Goal: Task Accomplishment & Management: Use online tool/utility

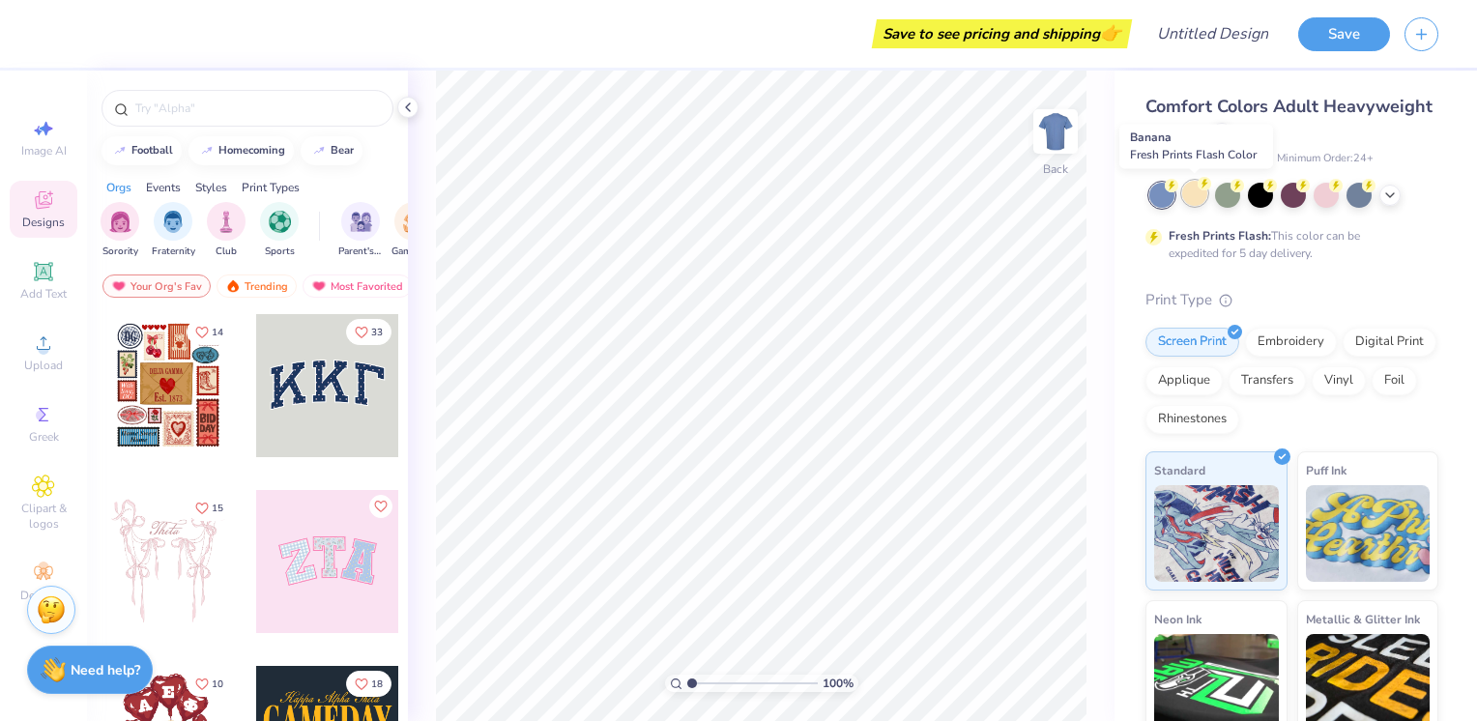
click at [1205, 196] on div at bounding box center [1194, 193] width 25 height 25
click at [1231, 198] on div at bounding box center [1227, 193] width 25 height 25
click at [1261, 203] on div at bounding box center [1260, 193] width 25 height 25
click at [1300, 194] on div at bounding box center [1293, 193] width 25 height 25
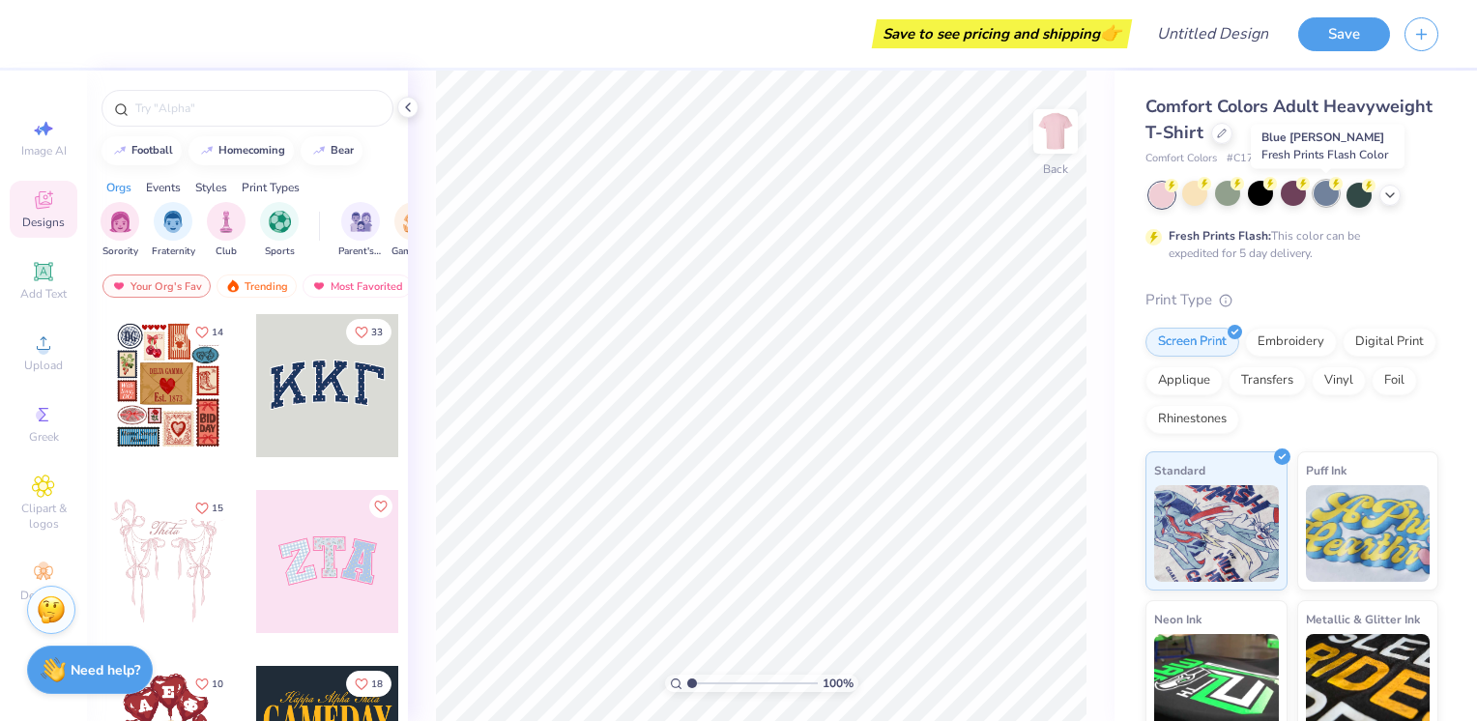
click at [1317, 190] on div at bounding box center [1326, 193] width 25 height 25
click at [1348, 189] on div at bounding box center [1359, 193] width 25 height 25
click at [1389, 192] on icon at bounding box center [1390, 193] width 15 height 15
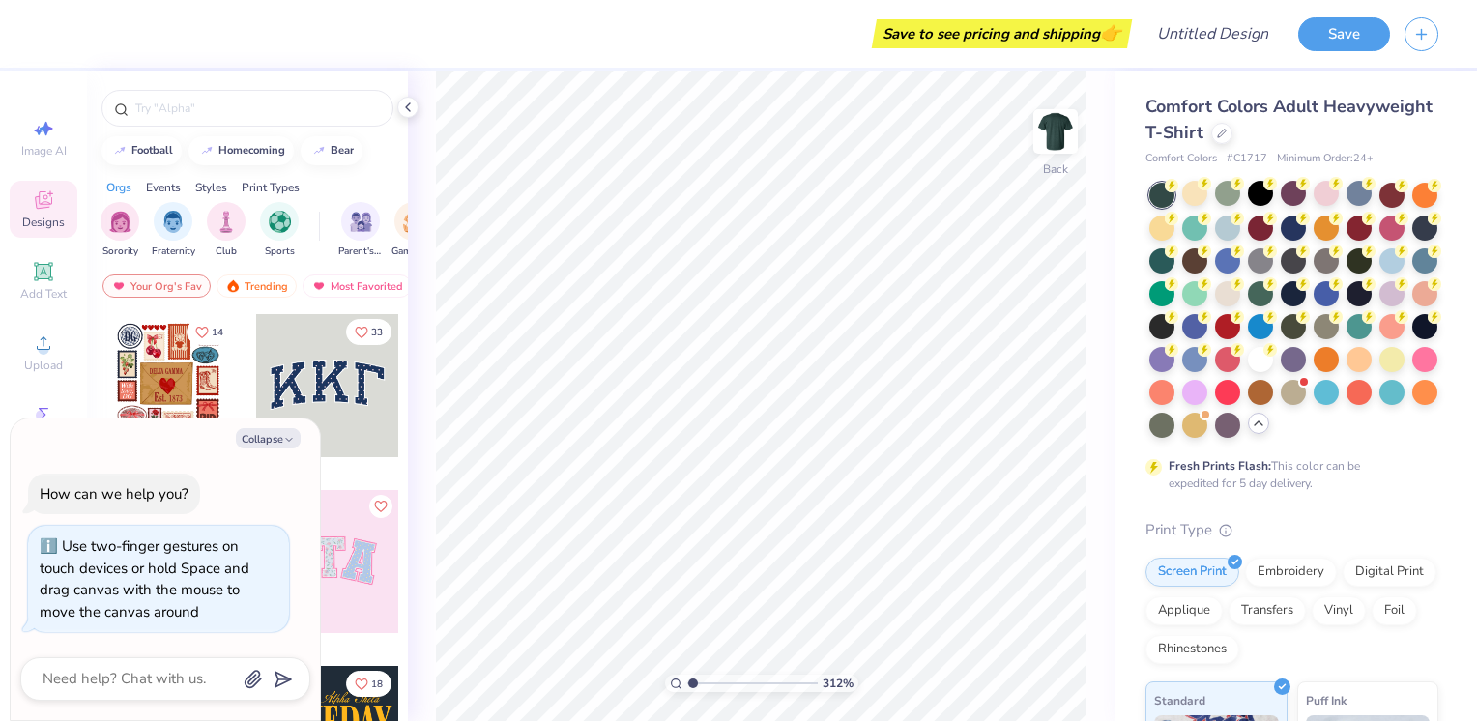
type input "1"
drag, startPoint x: 691, startPoint y: 682, endPoint x: 655, endPoint y: 694, distance: 37.9
click at [687, 692] on input "range" at bounding box center [752, 683] width 131 height 17
click at [344, 393] on div at bounding box center [327, 385] width 143 height 143
click at [1310, 584] on div "Embroidery" at bounding box center [1291, 569] width 92 height 29
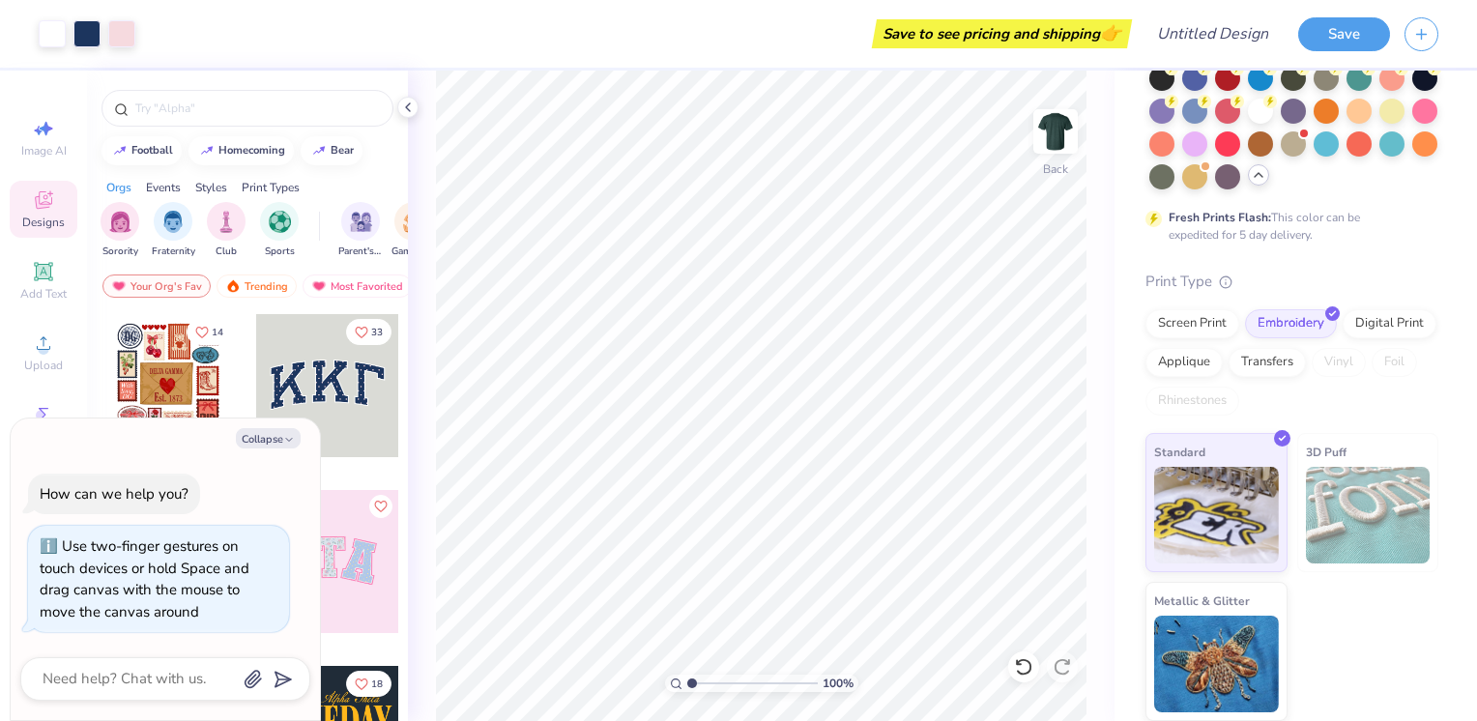
scroll to position [280, 0]
click at [1343, 335] on div "Digital Print" at bounding box center [1390, 320] width 94 height 29
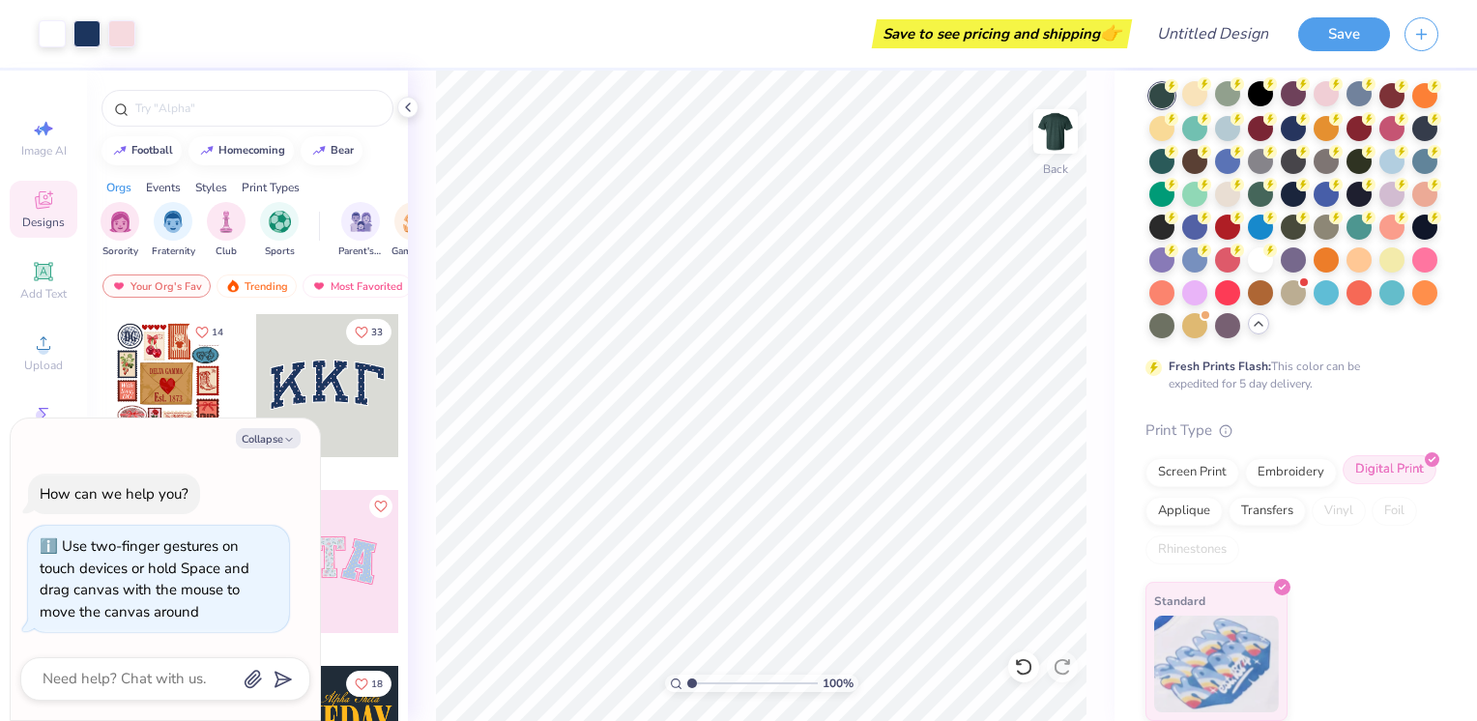
scroll to position [131, 0]
click at [1223, 506] on div "Applique" at bounding box center [1184, 508] width 77 height 29
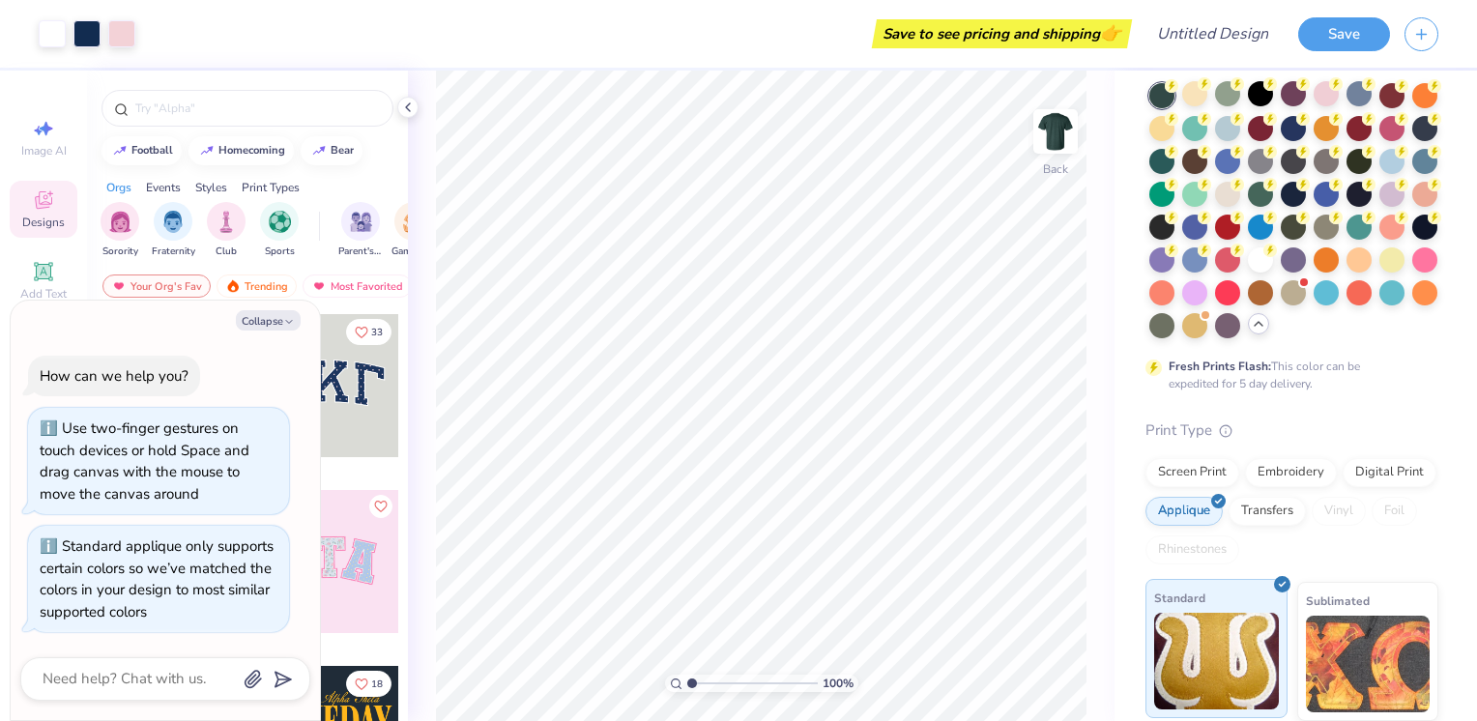
click at [1213, 652] on img at bounding box center [1216, 661] width 125 height 97
click at [1306, 512] on div "Transfers" at bounding box center [1267, 508] width 77 height 29
type textarea "x"
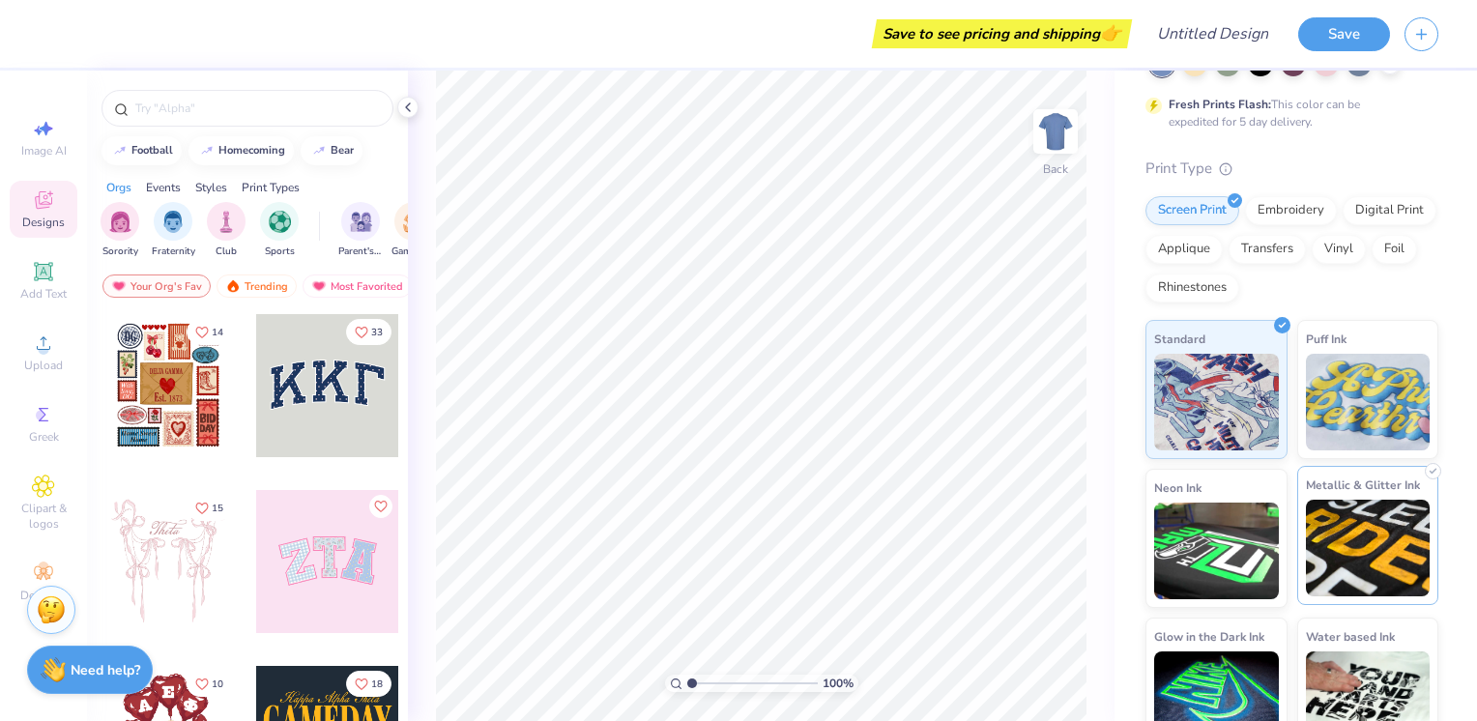
scroll to position [166, 0]
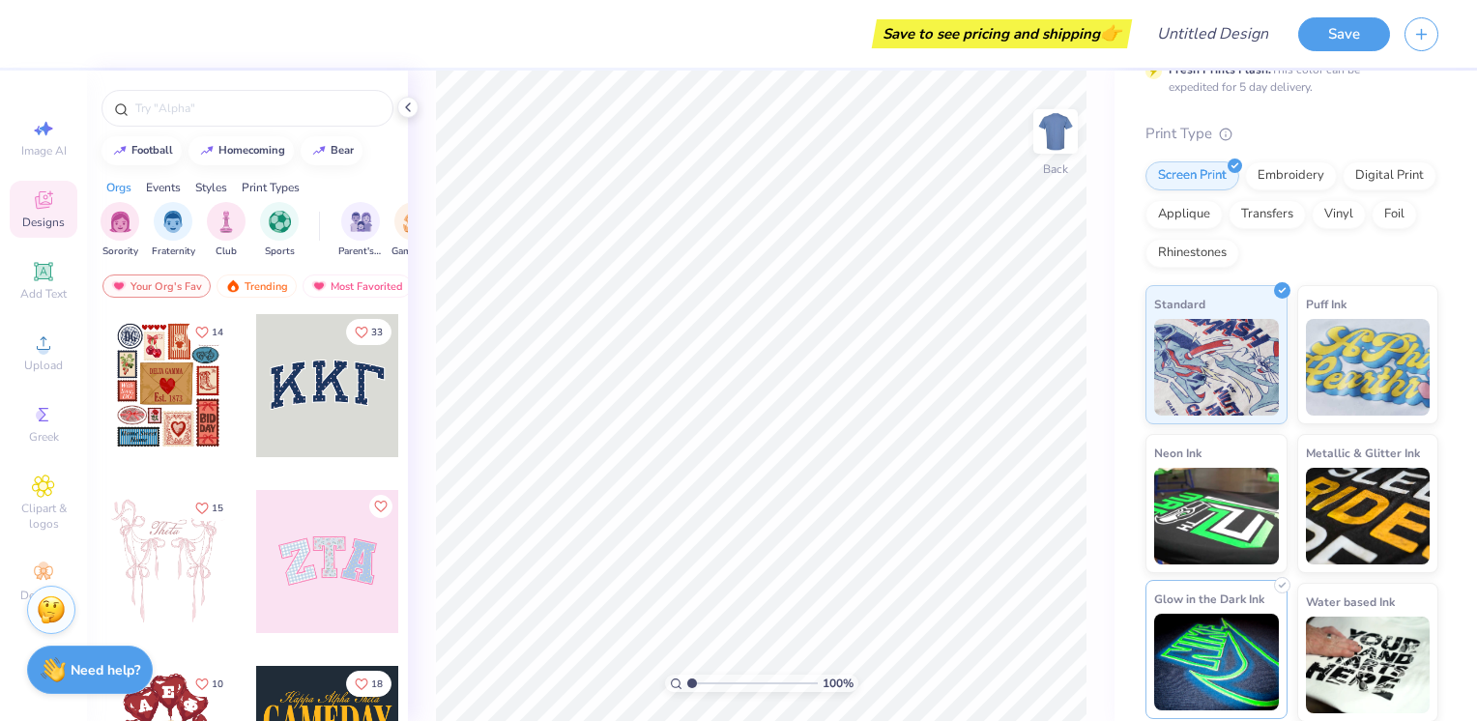
click at [1241, 657] on img at bounding box center [1216, 662] width 125 height 97
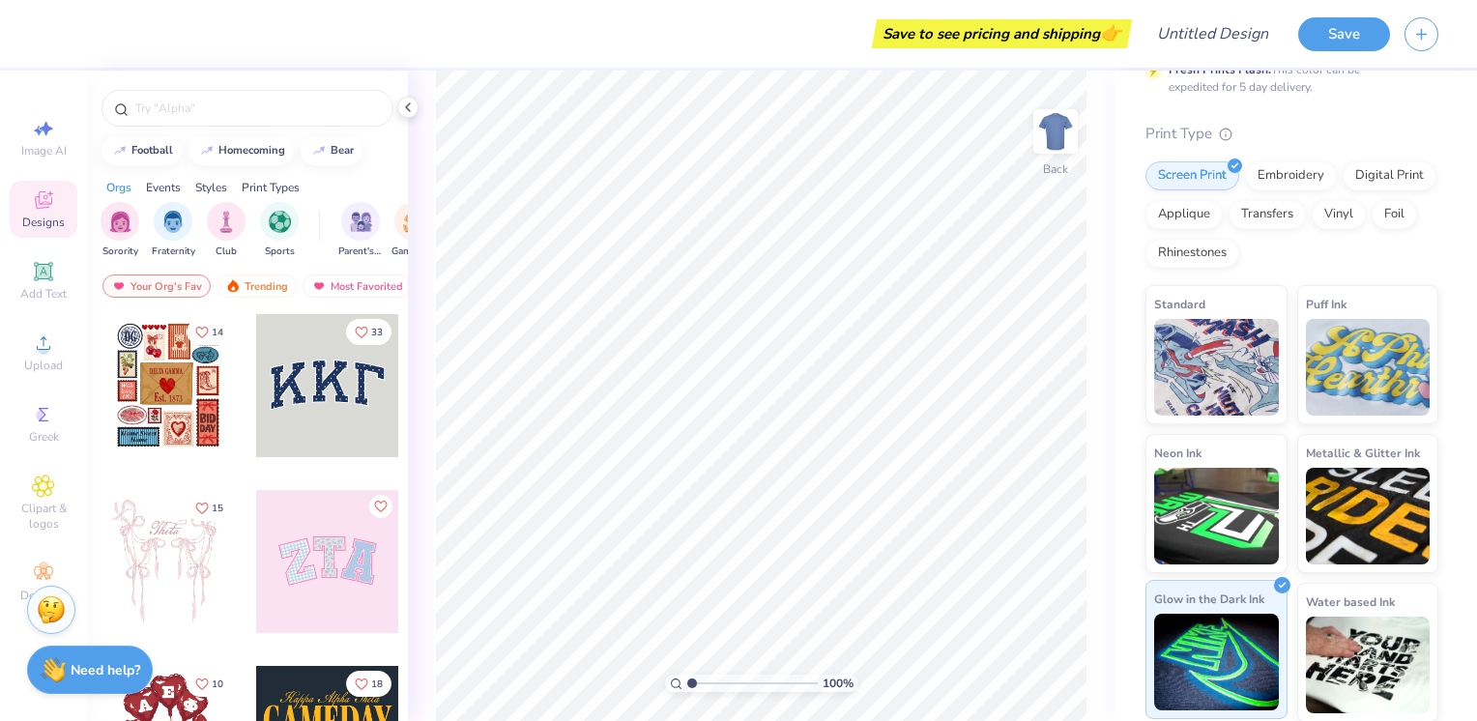
click at [1243, 657] on img at bounding box center [1216, 662] width 125 height 97
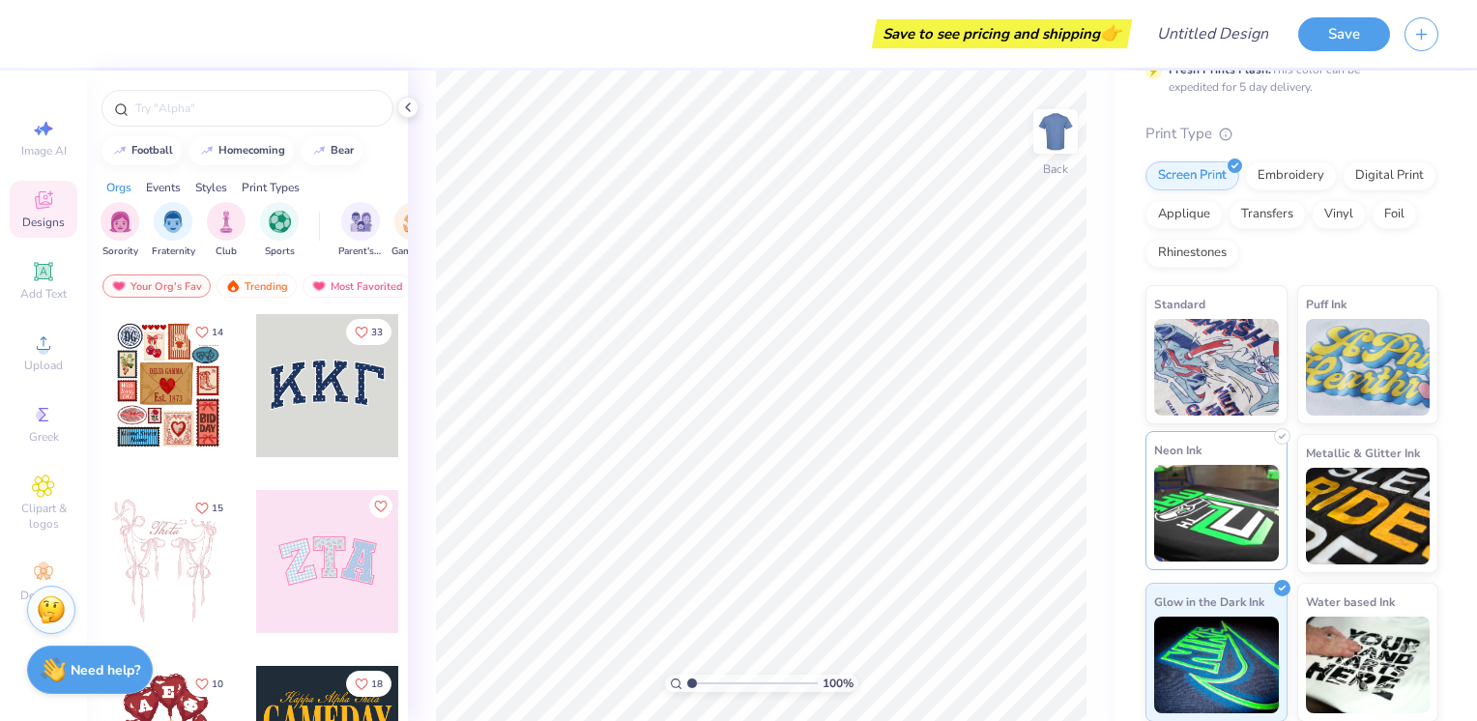
click at [1208, 520] on img at bounding box center [1216, 513] width 125 height 97
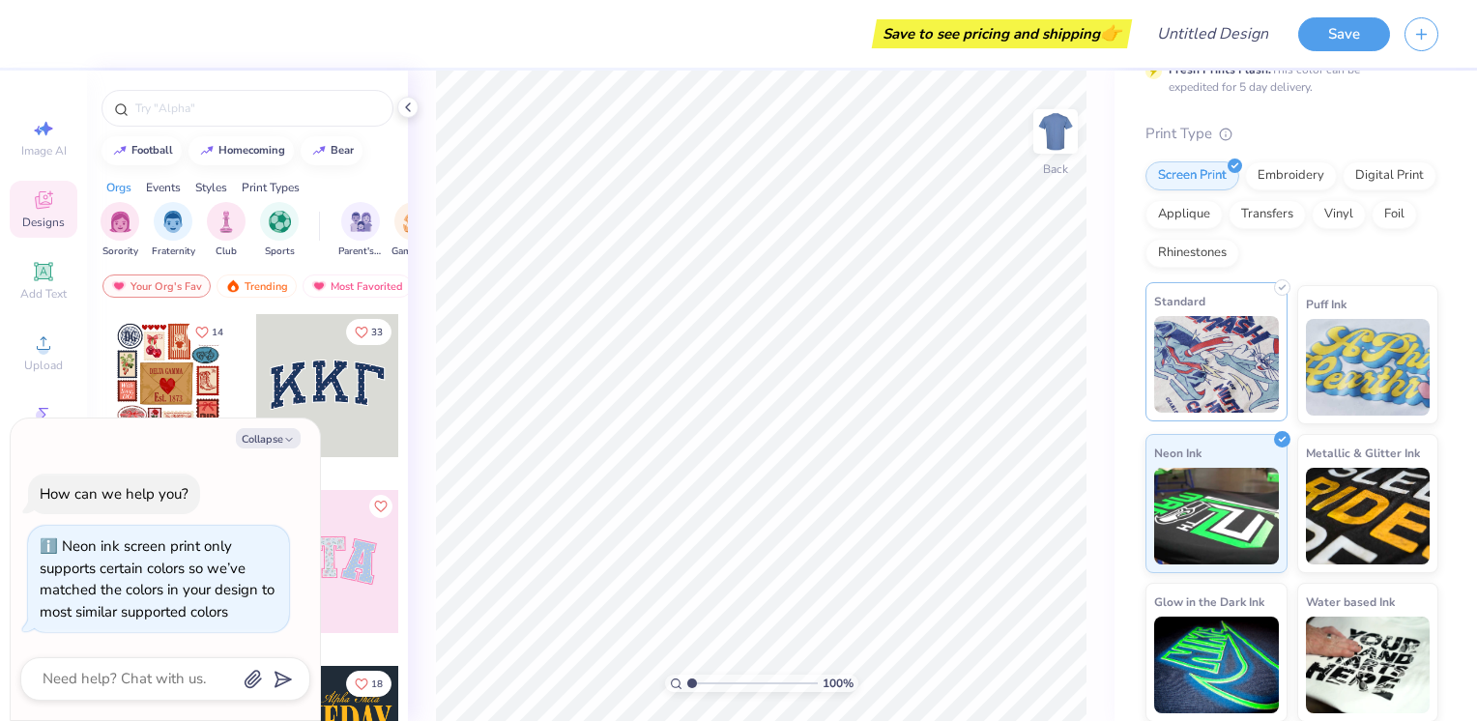
click at [1209, 403] on img at bounding box center [1216, 364] width 125 height 97
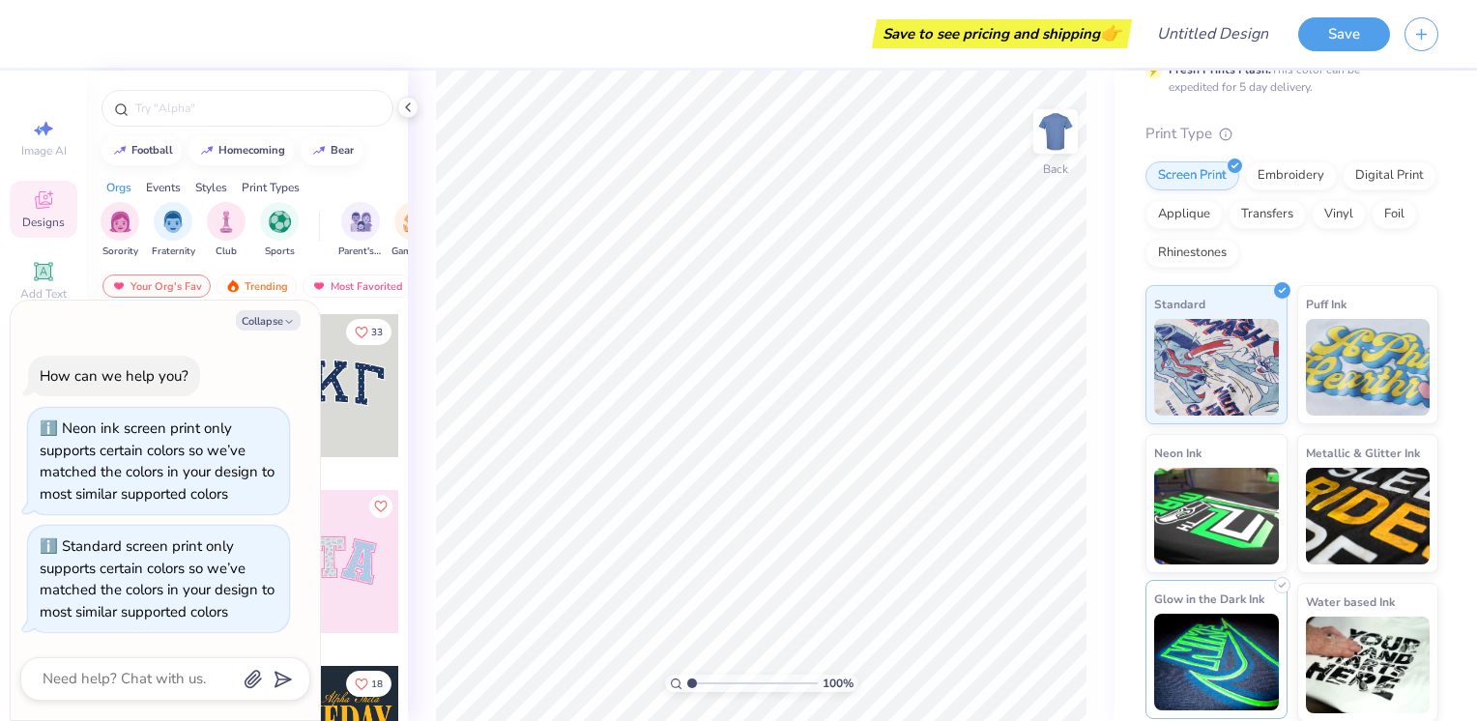
click at [1254, 660] on img at bounding box center [1216, 662] width 125 height 97
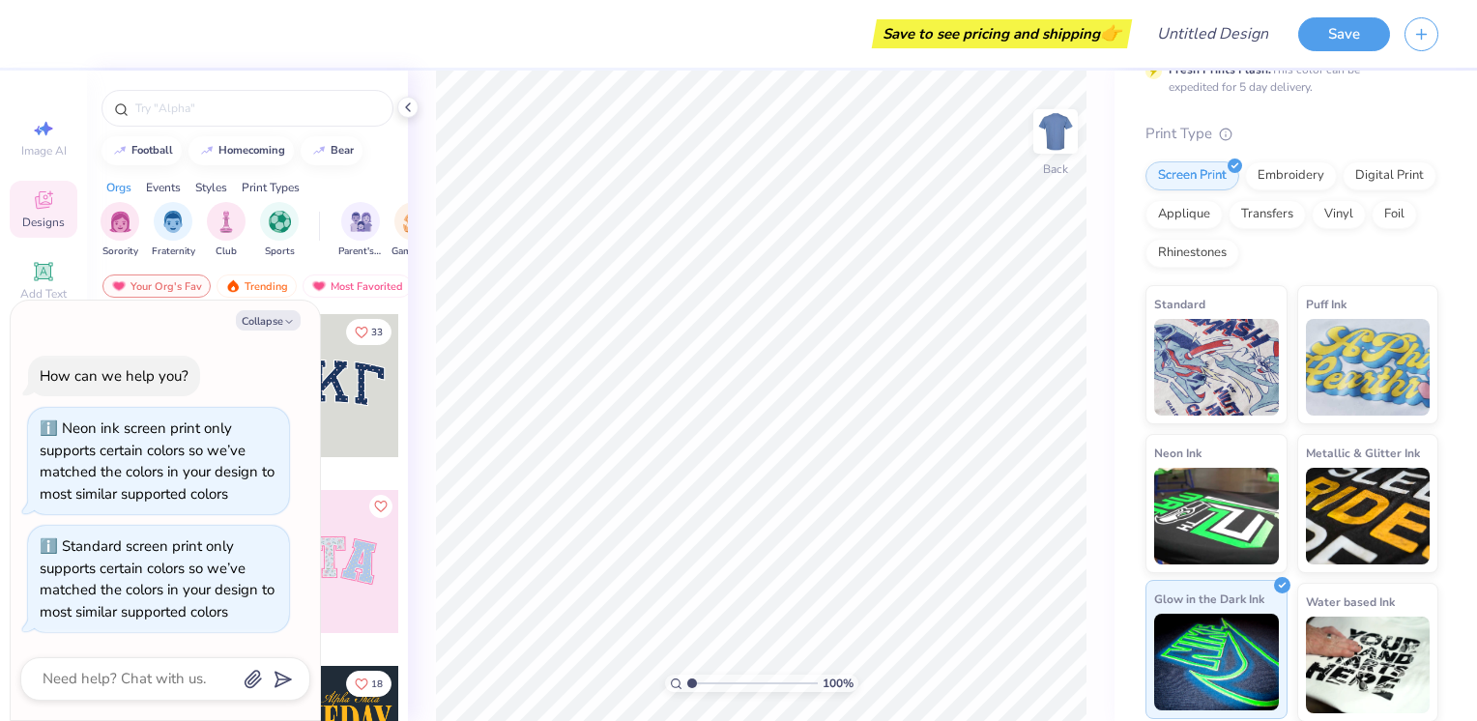
click at [1245, 655] on img at bounding box center [1216, 662] width 125 height 97
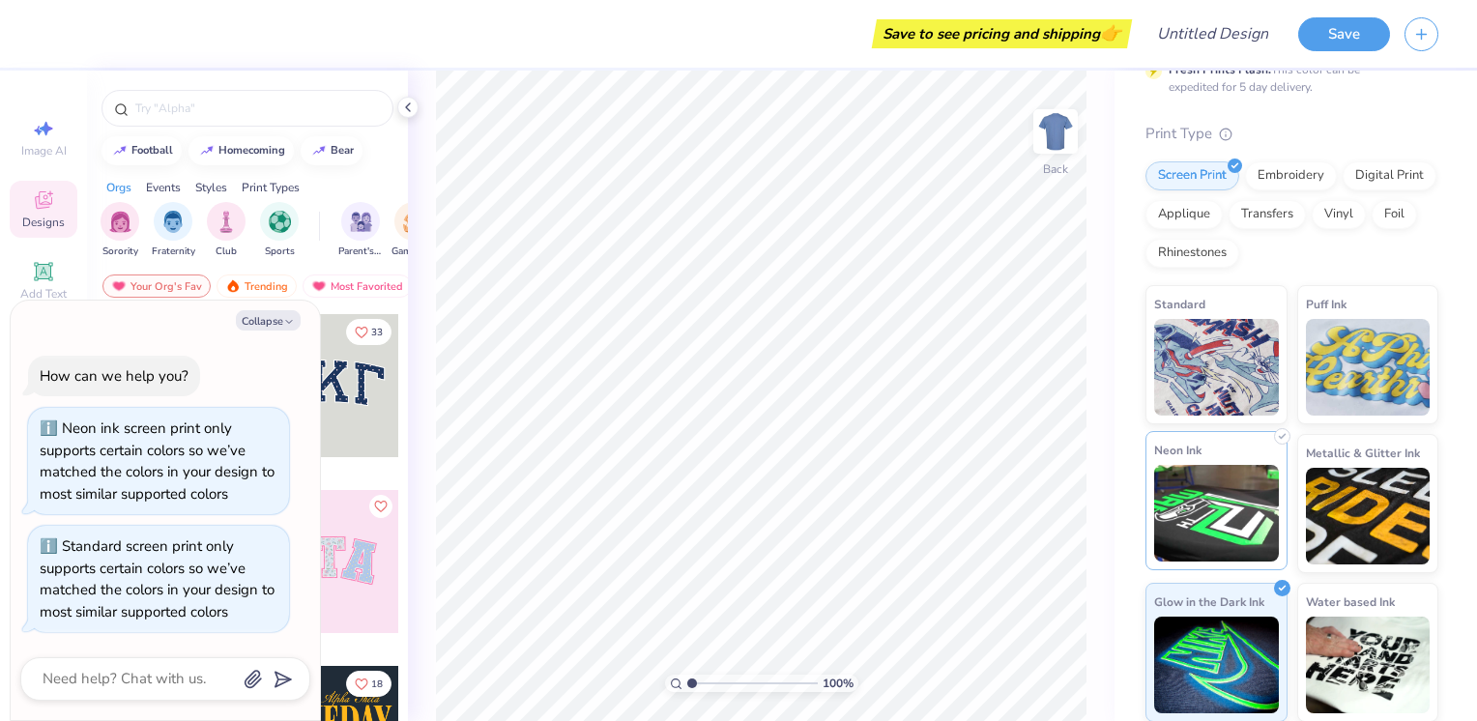
click at [1249, 504] on img at bounding box center [1216, 513] width 125 height 97
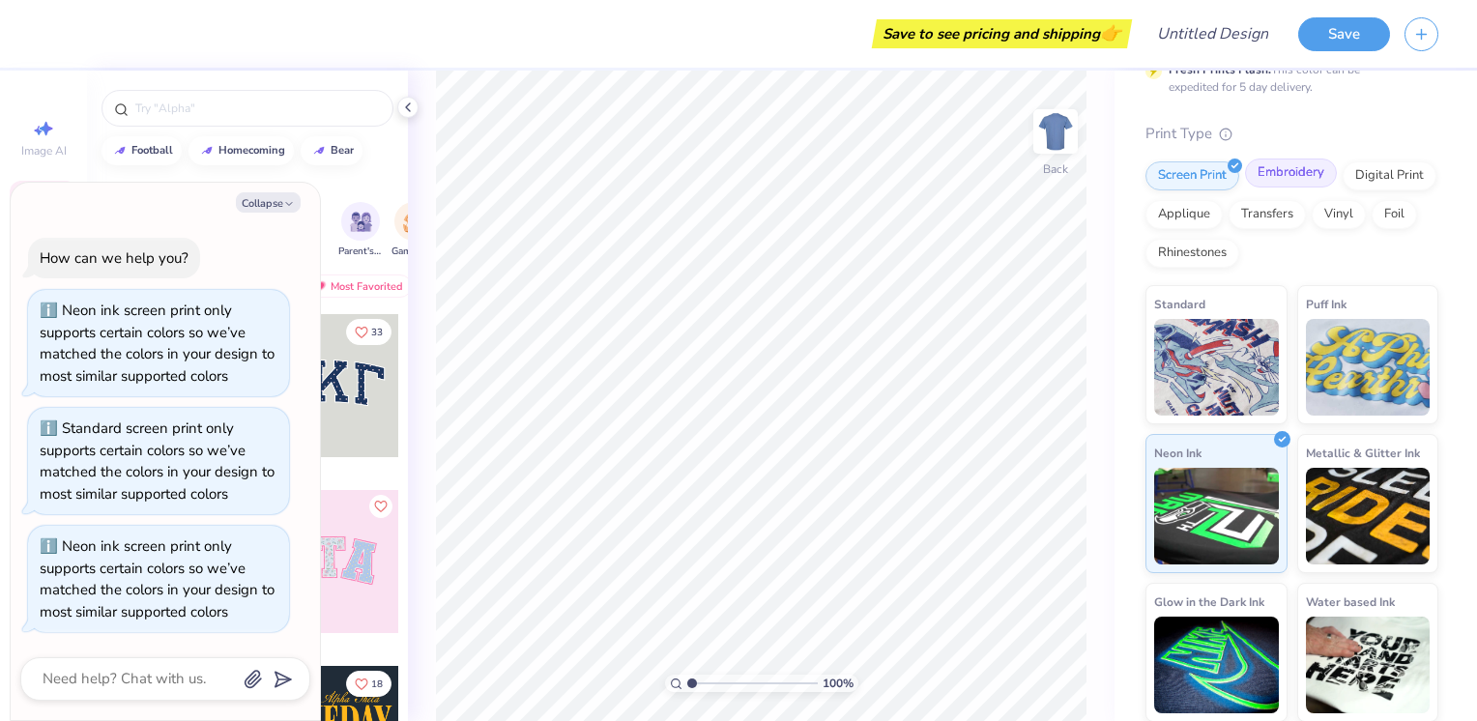
click at [1303, 177] on div "Embroidery" at bounding box center [1291, 173] width 92 height 29
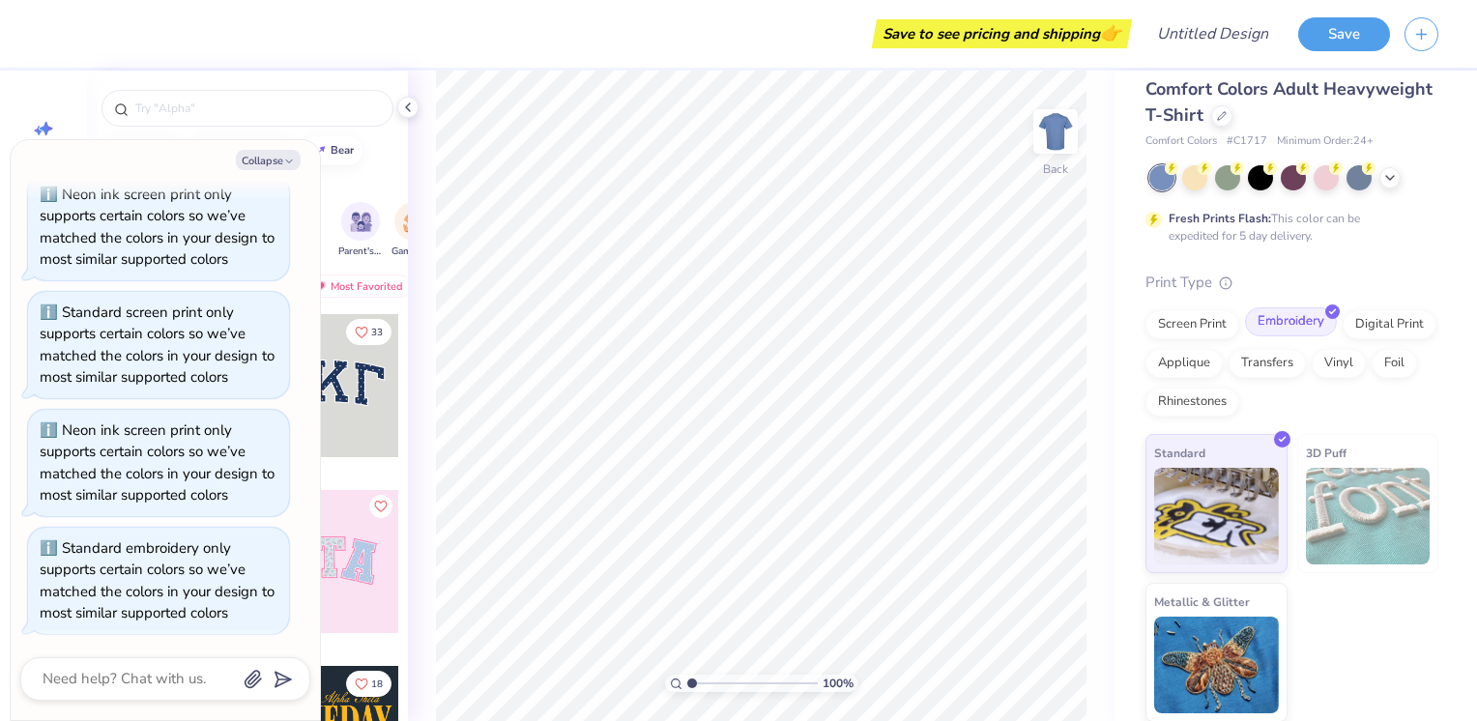
scroll to position [17, 0]
click at [1222, 647] on img at bounding box center [1216, 662] width 125 height 97
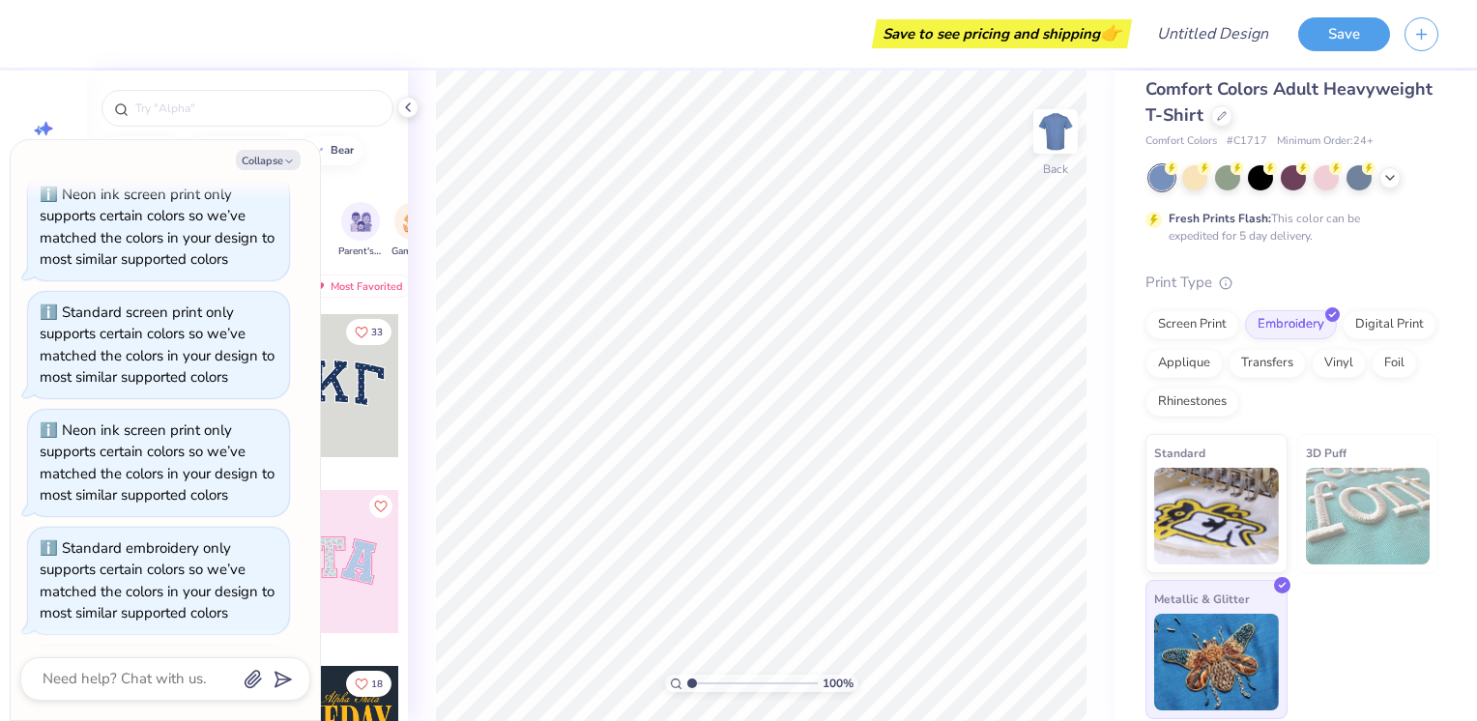
scroll to position [215, 0]
click at [1222, 647] on img at bounding box center [1216, 662] width 125 height 97
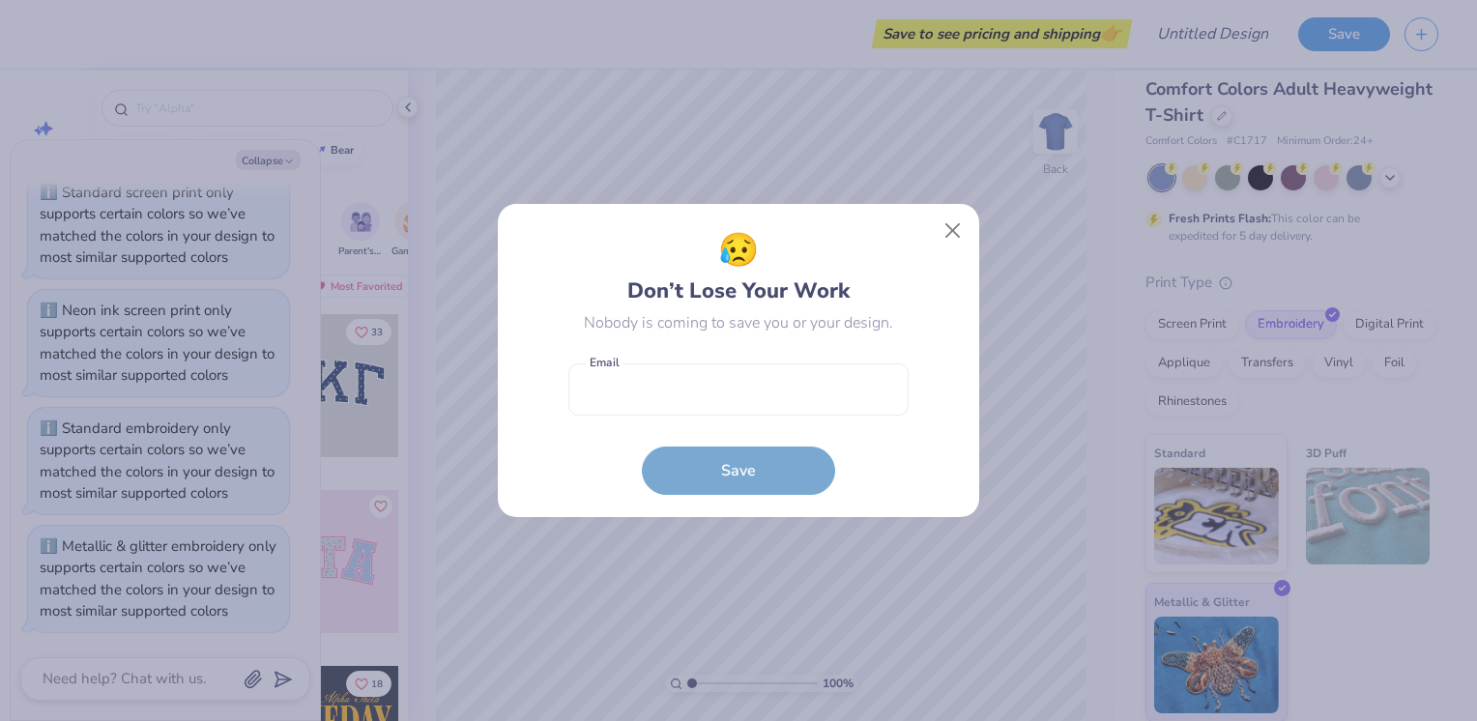
type textarea "x"
click at [961, 228] on button "Close" at bounding box center [953, 231] width 37 height 37
